Goal: Navigation & Orientation: Understand site structure

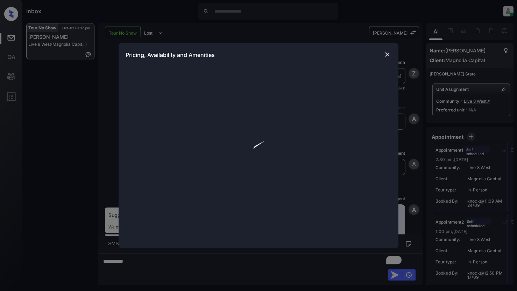
scroll to position [2065, 0]
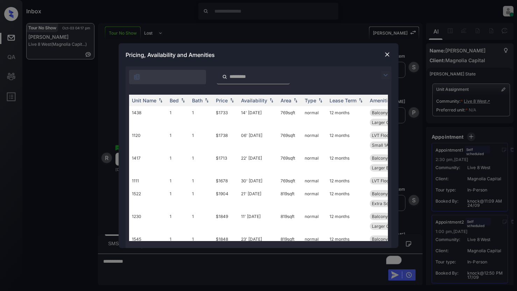
click at [384, 75] on img at bounding box center [385, 75] width 8 height 8
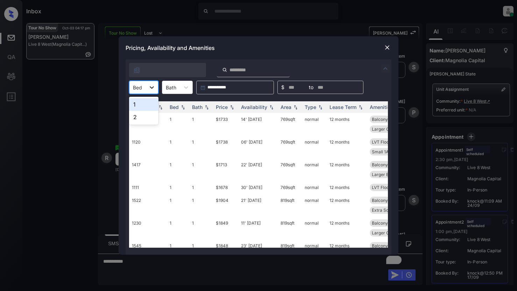
click at [155, 87] on div at bounding box center [152, 87] width 13 height 13
click at [144, 104] on div "1" at bounding box center [143, 104] width 29 height 13
click at [155, 88] on icon at bounding box center [155, 87] width 4 height 2
click at [144, 117] on div "2" at bounding box center [145, 117] width 33 height 13
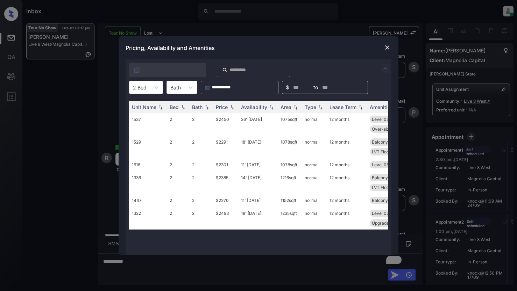
click at [386, 48] on img at bounding box center [387, 47] width 7 height 7
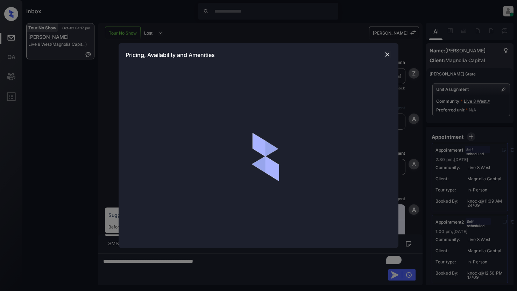
scroll to position [2065, 0]
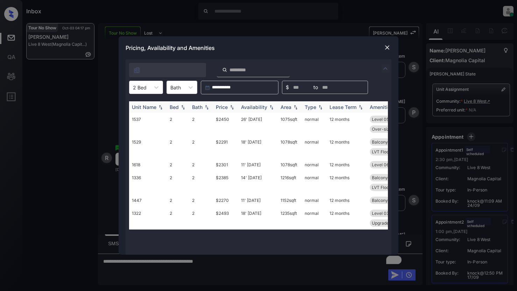
click at [229, 106] on img at bounding box center [231, 107] width 7 height 5
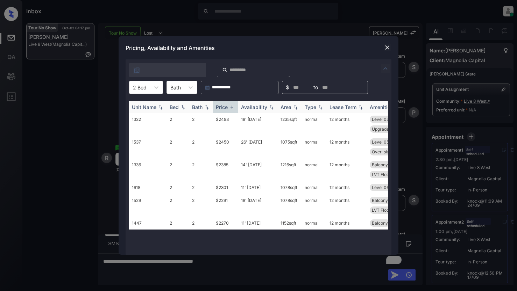
click at [229, 106] on img at bounding box center [231, 107] width 7 height 5
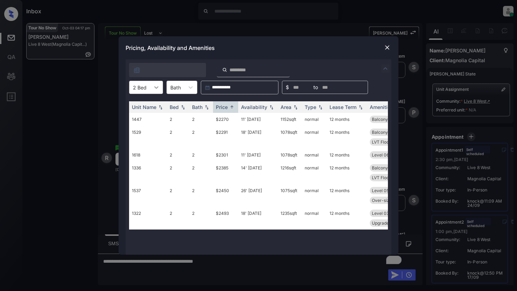
click at [150, 87] on div at bounding box center [156, 87] width 13 height 13
click at [141, 105] on div "1" at bounding box center [146, 104] width 34 height 13
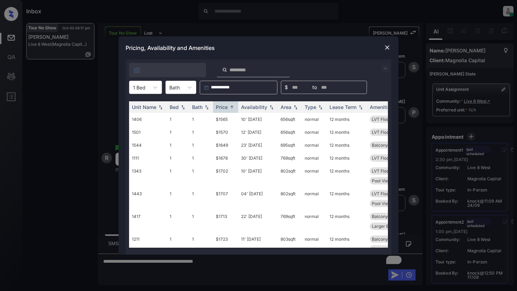
click at [385, 46] on img at bounding box center [387, 47] width 7 height 7
